Goal: Information Seeking & Learning: Learn about a topic

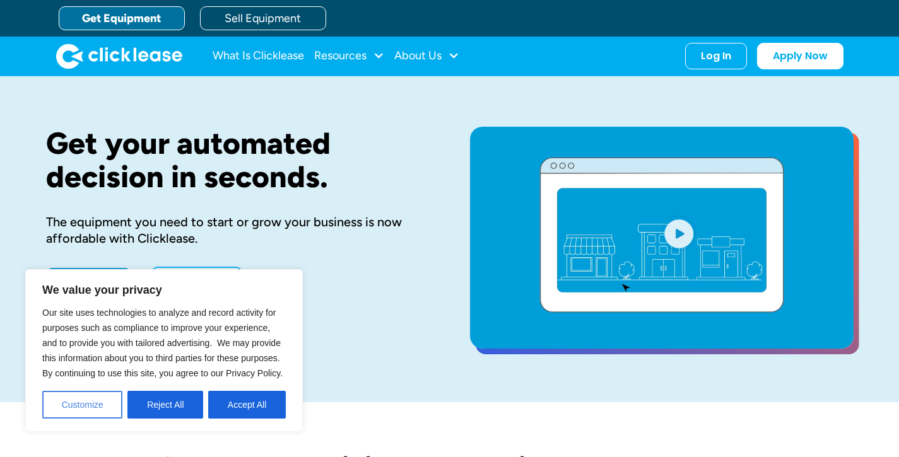
click at [95, 409] on button "Customize" at bounding box center [82, 405] width 80 height 28
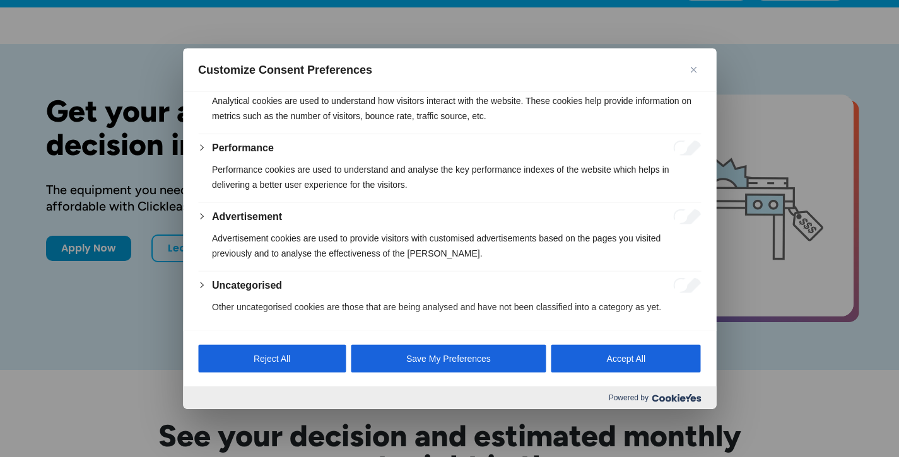
scroll to position [42, 0]
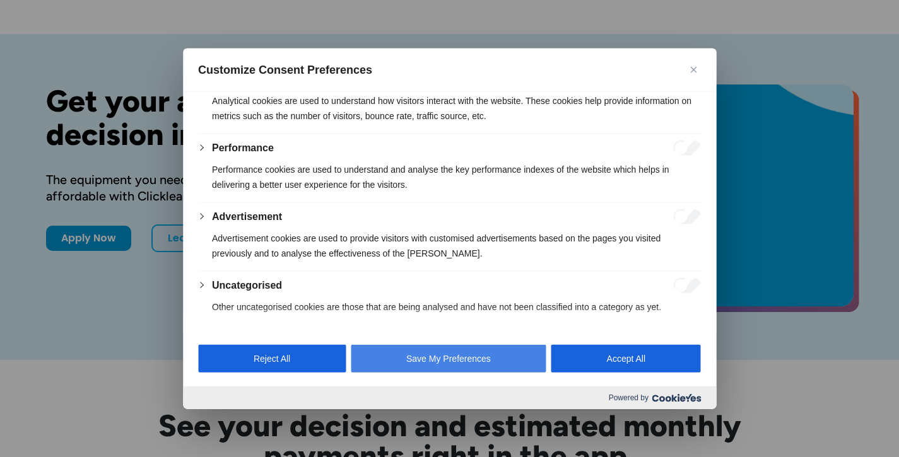
click at [432, 355] on button "Save My Preferences" at bounding box center [448, 359] width 195 height 28
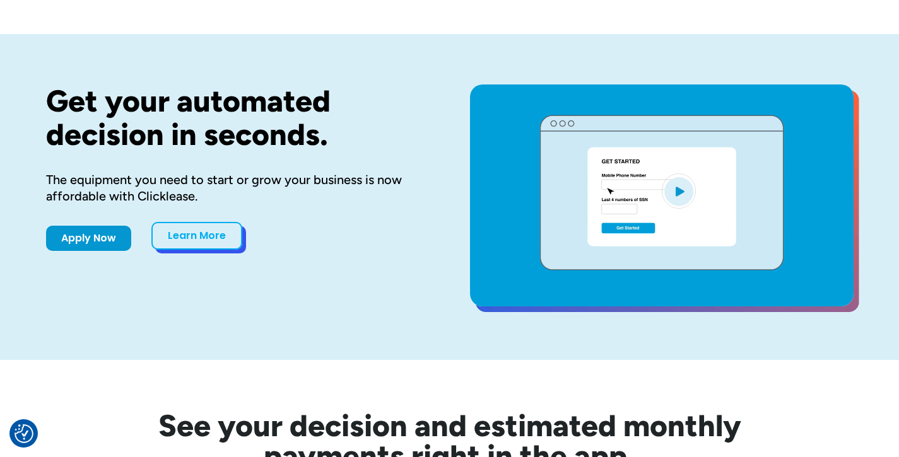
click at [220, 242] on link "Learn More" at bounding box center [196, 236] width 91 height 28
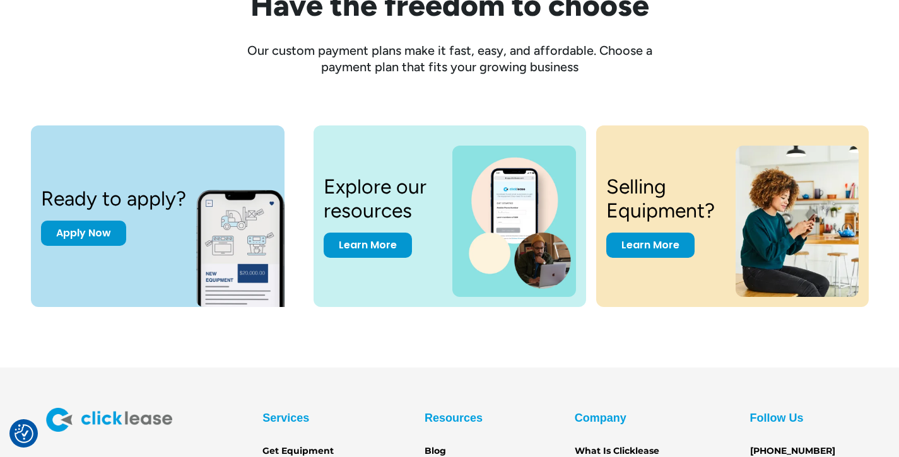
scroll to position [1611, 0]
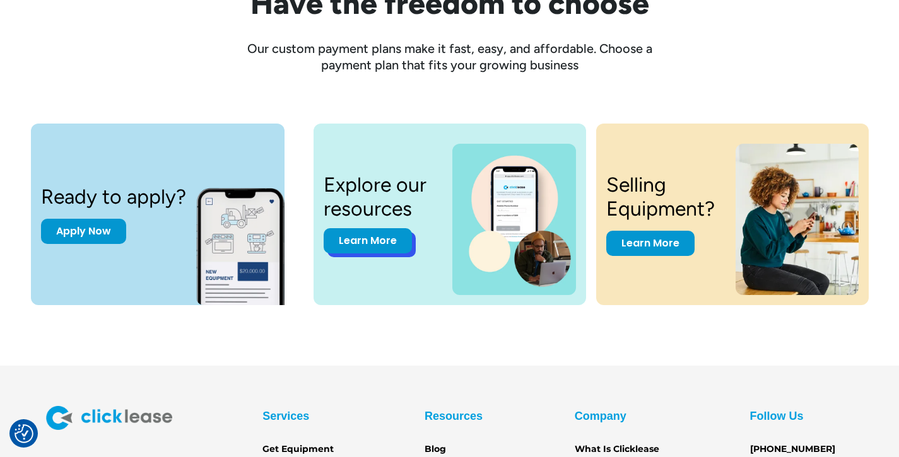
click at [373, 248] on link "Learn More" at bounding box center [367, 240] width 88 height 25
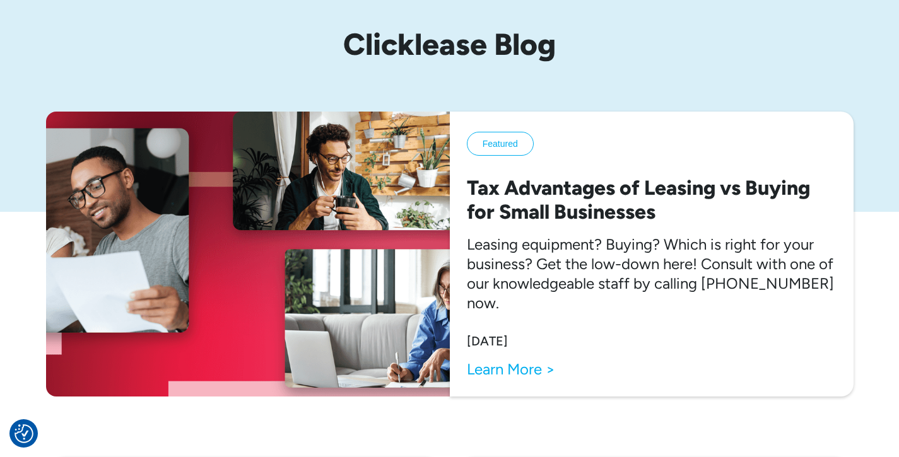
scroll to position [108, 0]
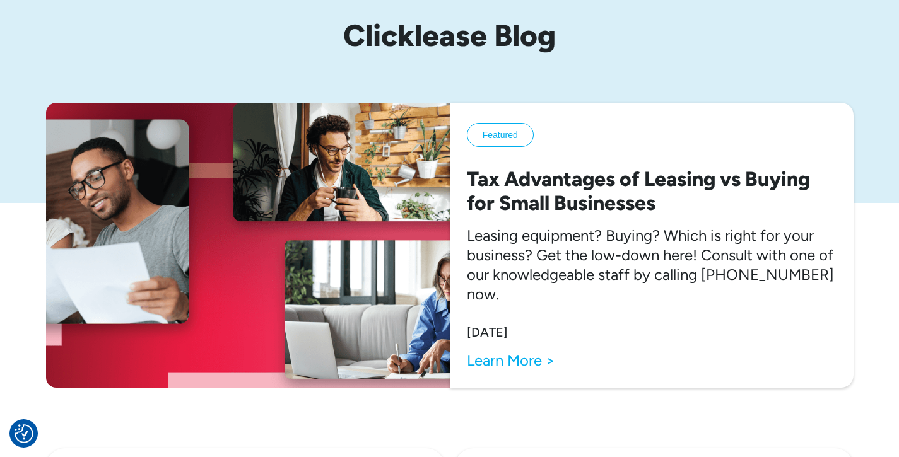
click at [525, 363] on link "Learn More >" at bounding box center [511, 361] width 88 height 20
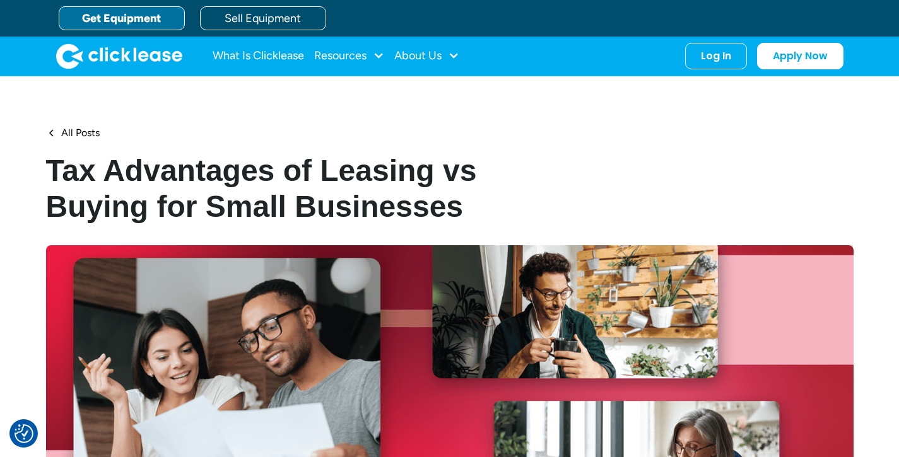
click at [144, 17] on link "Get Equipment" at bounding box center [122, 18] width 126 height 24
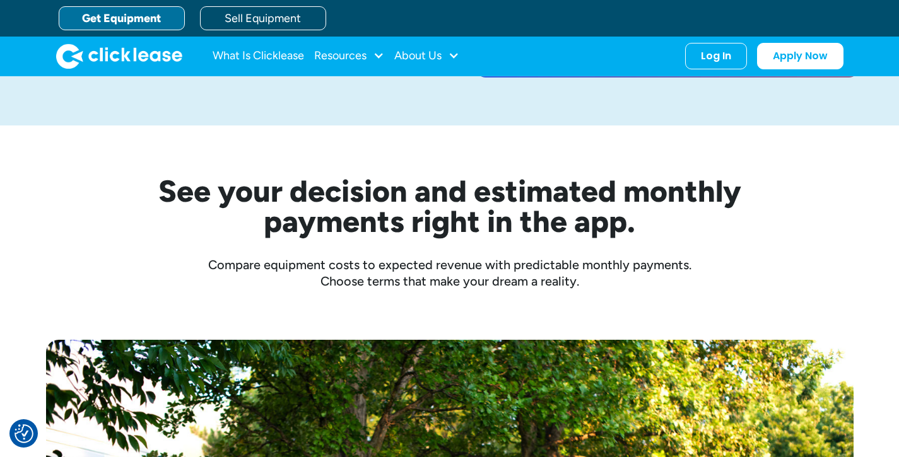
scroll to position [274, 0]
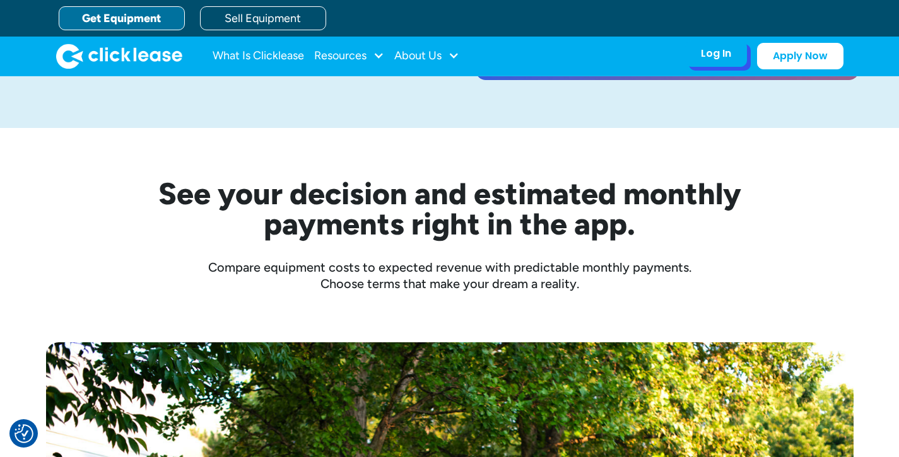
click at [723, 58] on div "Log In" at bounding box center [716, 53] width 30 height 13
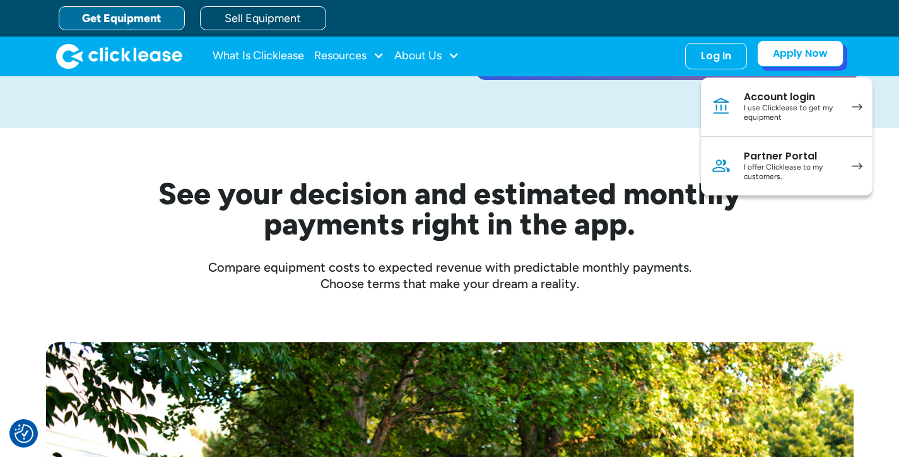
click at [810, 55] on link "Apply Now" at bounding box center [800, 53] width 86 height 26
